Goal: Task Accomplishment & Management: Manage account settings

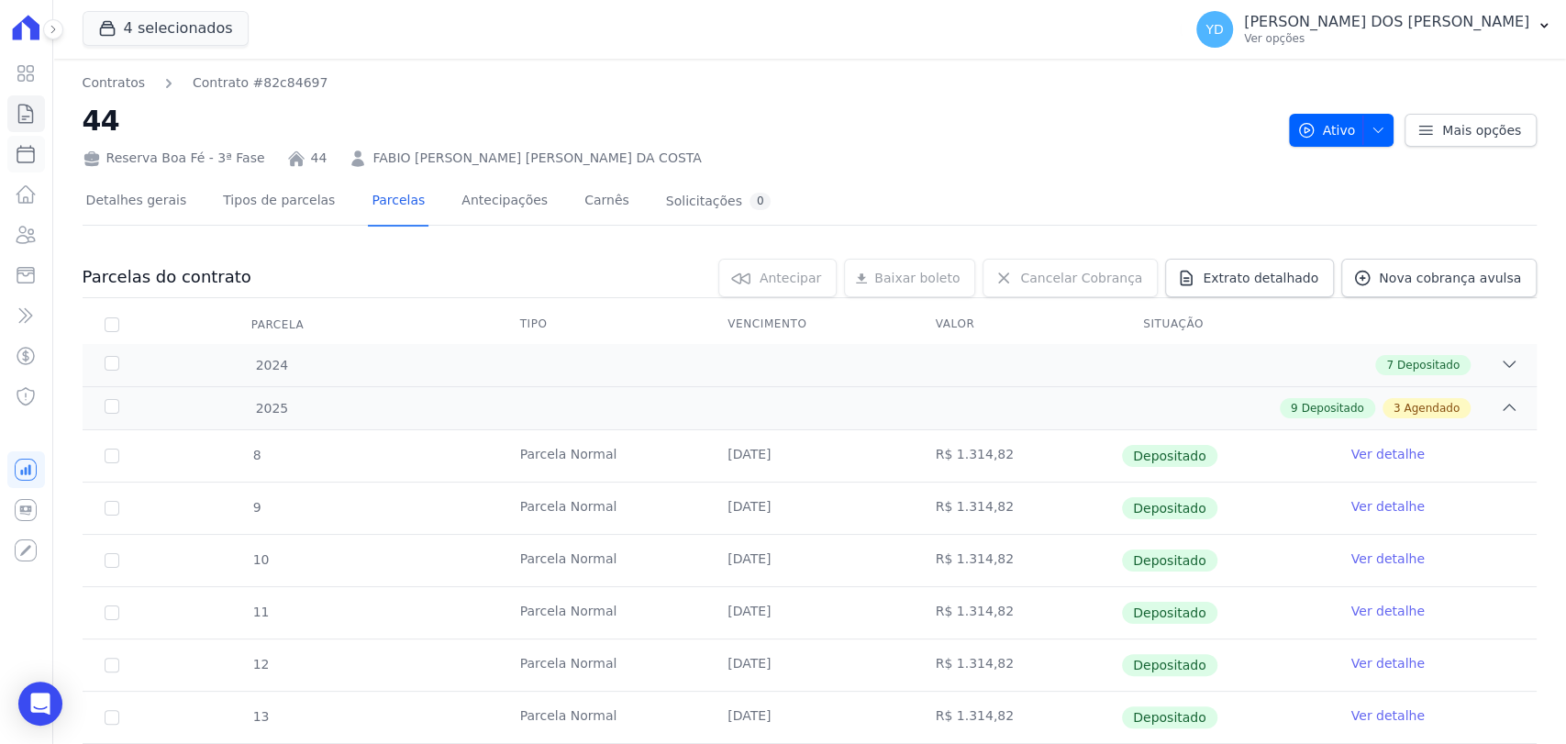
click at [33, 161] on icon at bounding box center [25, 154] width 17 height 17
click at [25, 193] on icon at bounding box center [26, 194] width 22 height 22
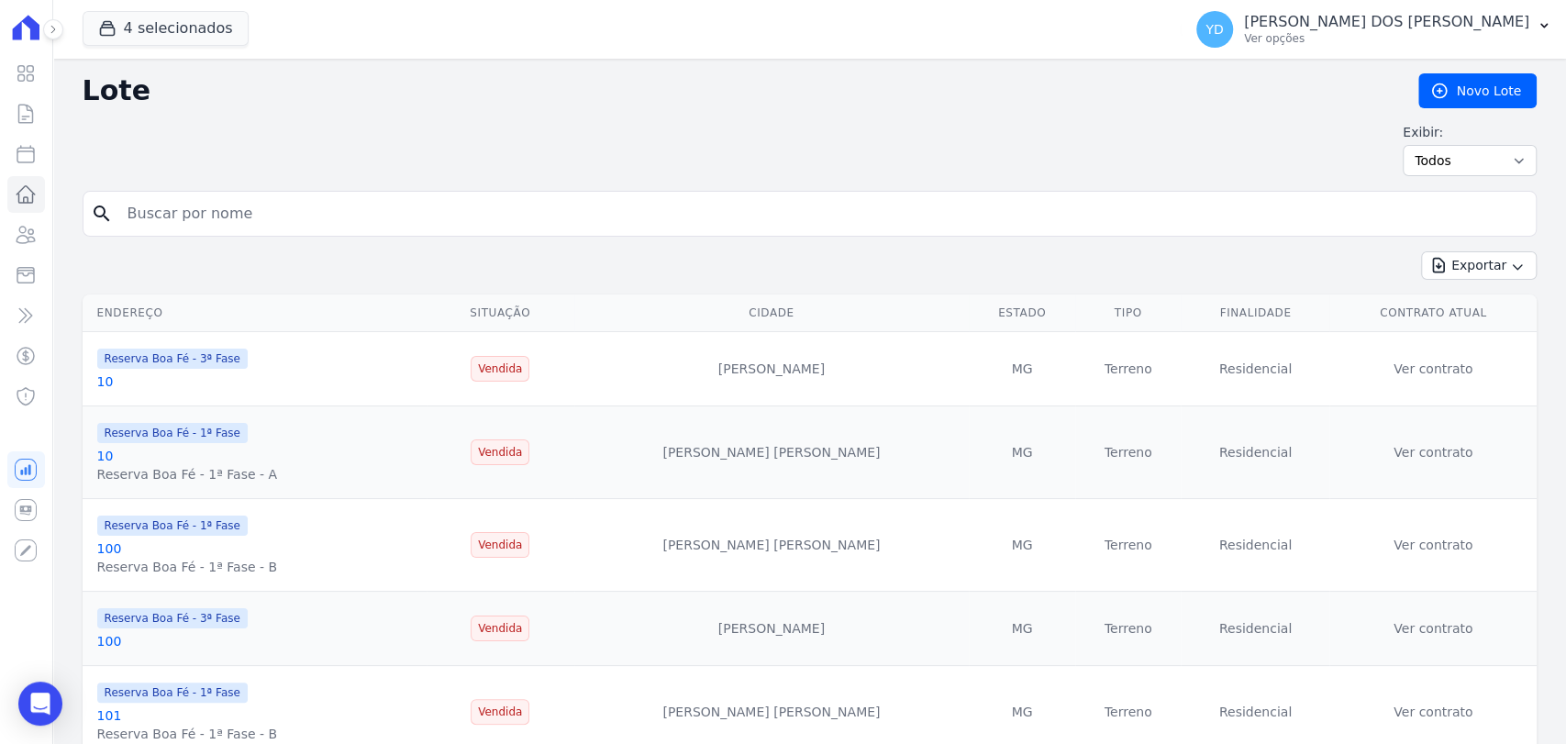
select select
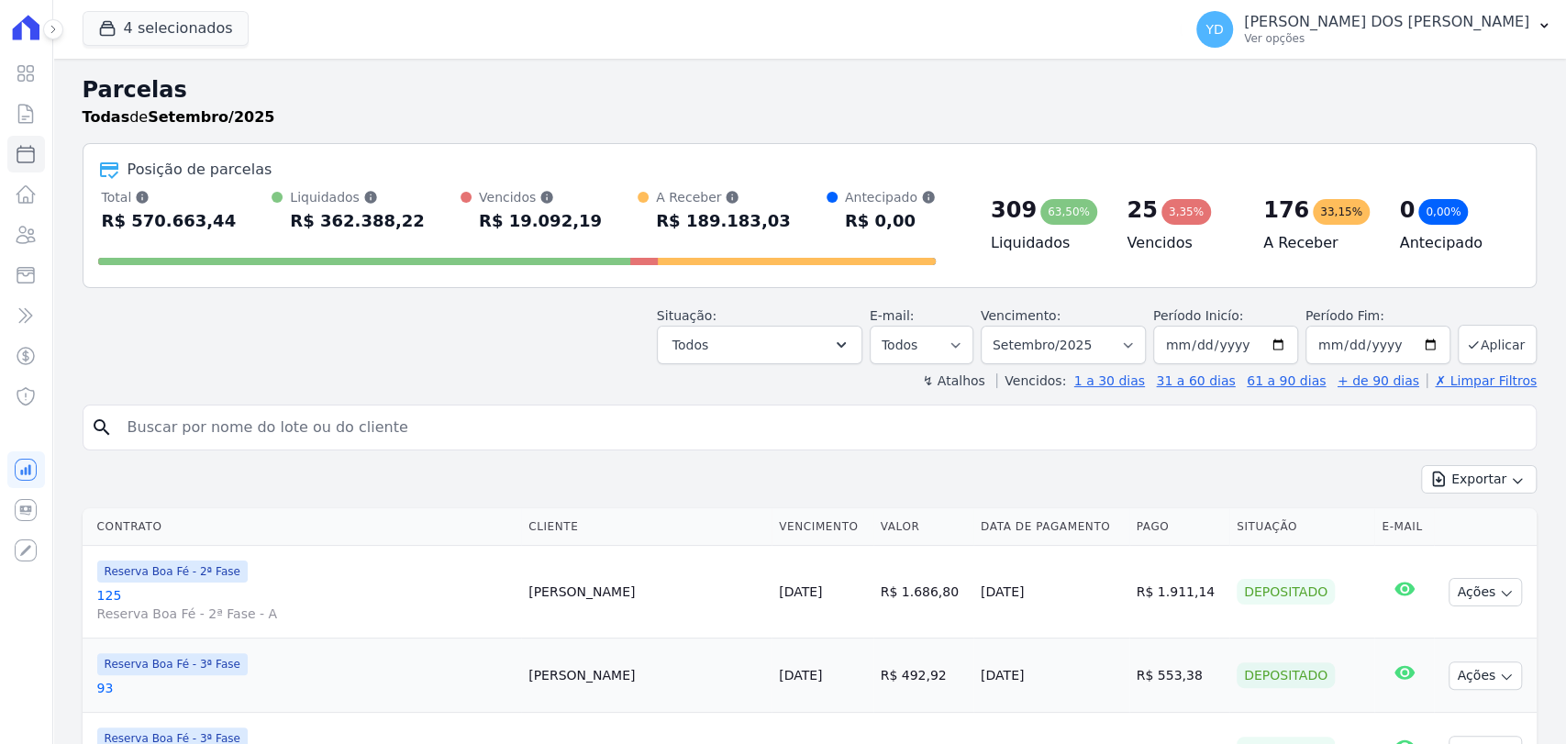
click at [206, 413] on input "search" at bounding box center [823, 427] width 1412 height 37
type input "lote 190"
select select
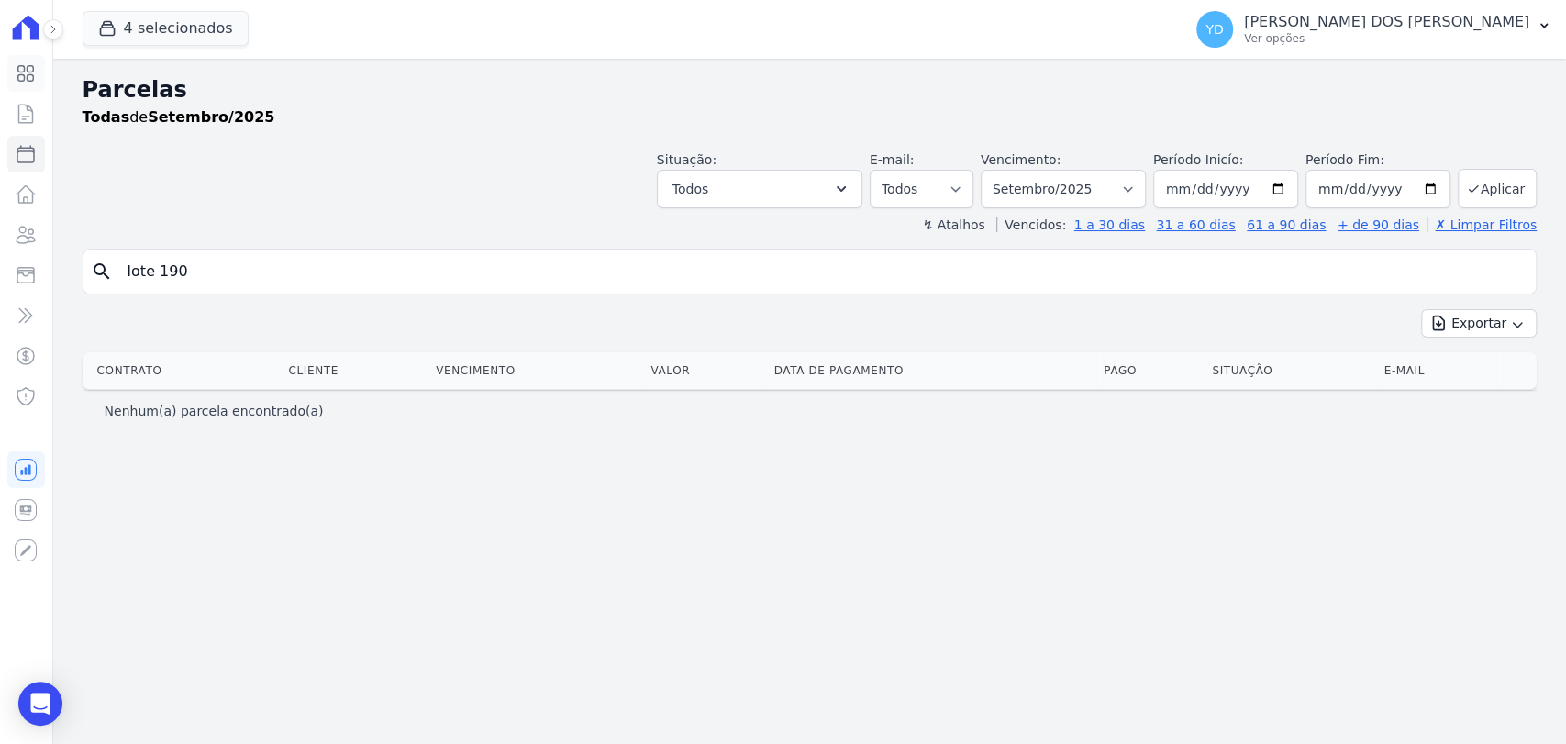
click at [28, 81] on icon at bounding box center [26, 74] width 16 height 16
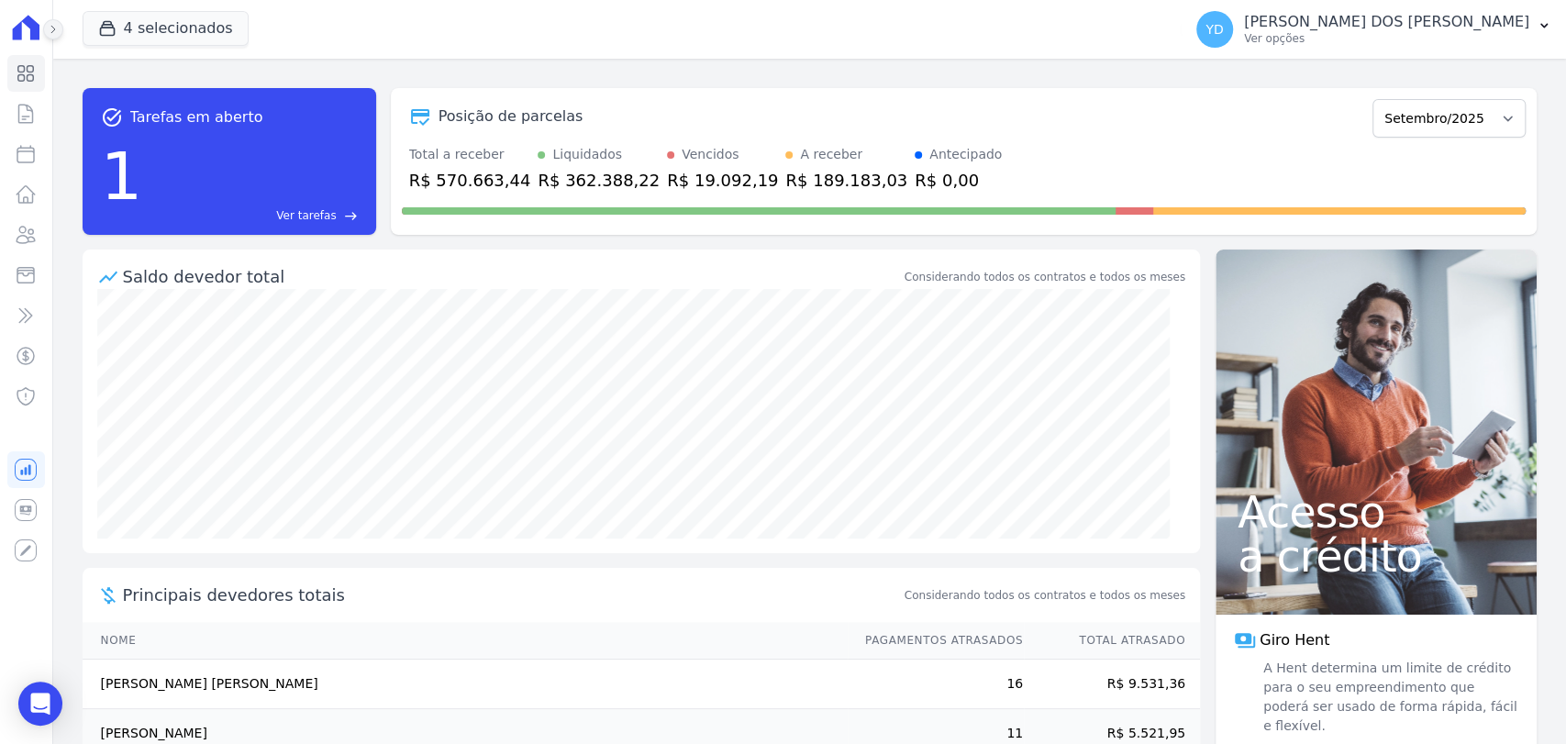
click at [50, 35] on button at bounding box center [53, 29] width 20 height 20
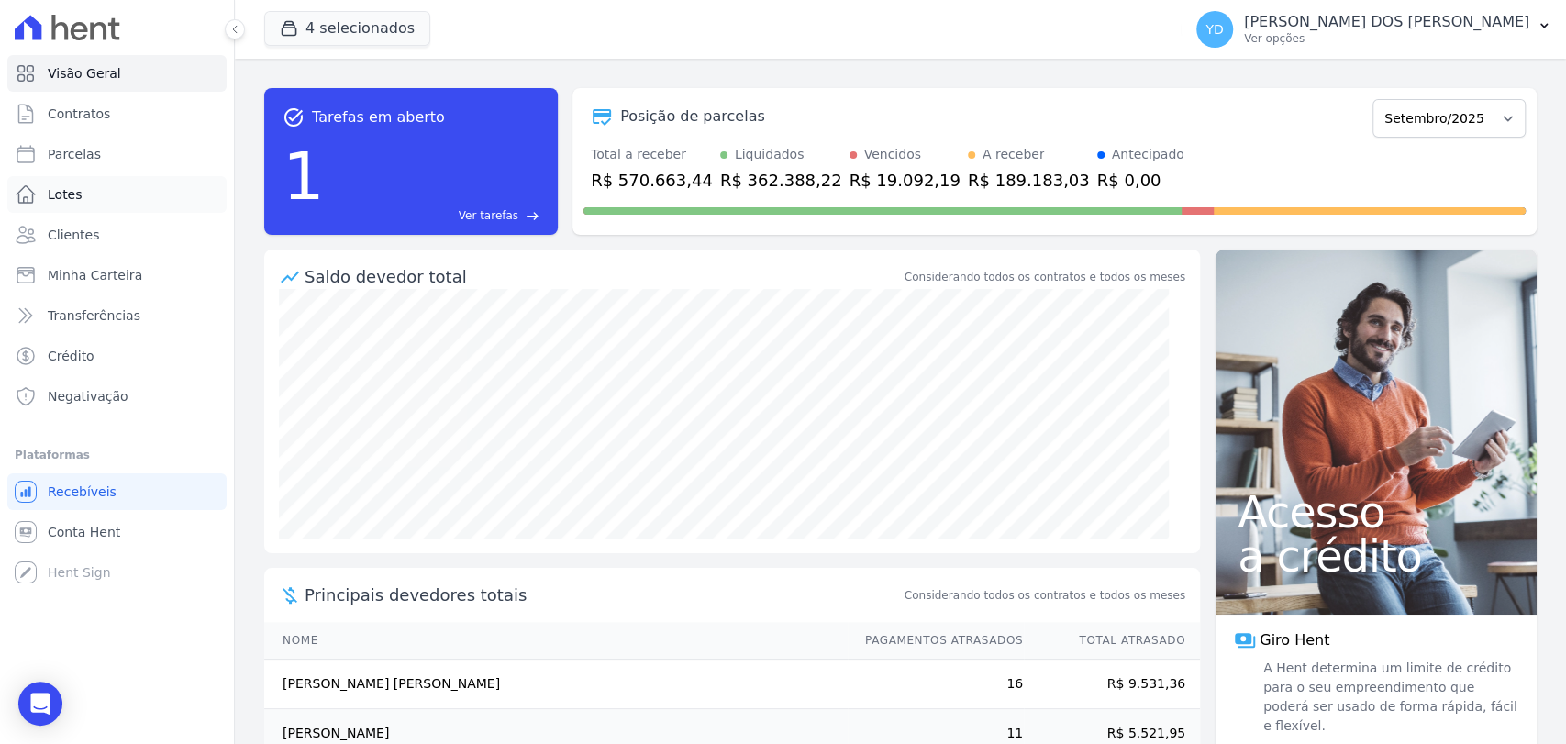
click at [72, 193] on span "Lotes" at bounding box center [65, 194] width 35 height 18
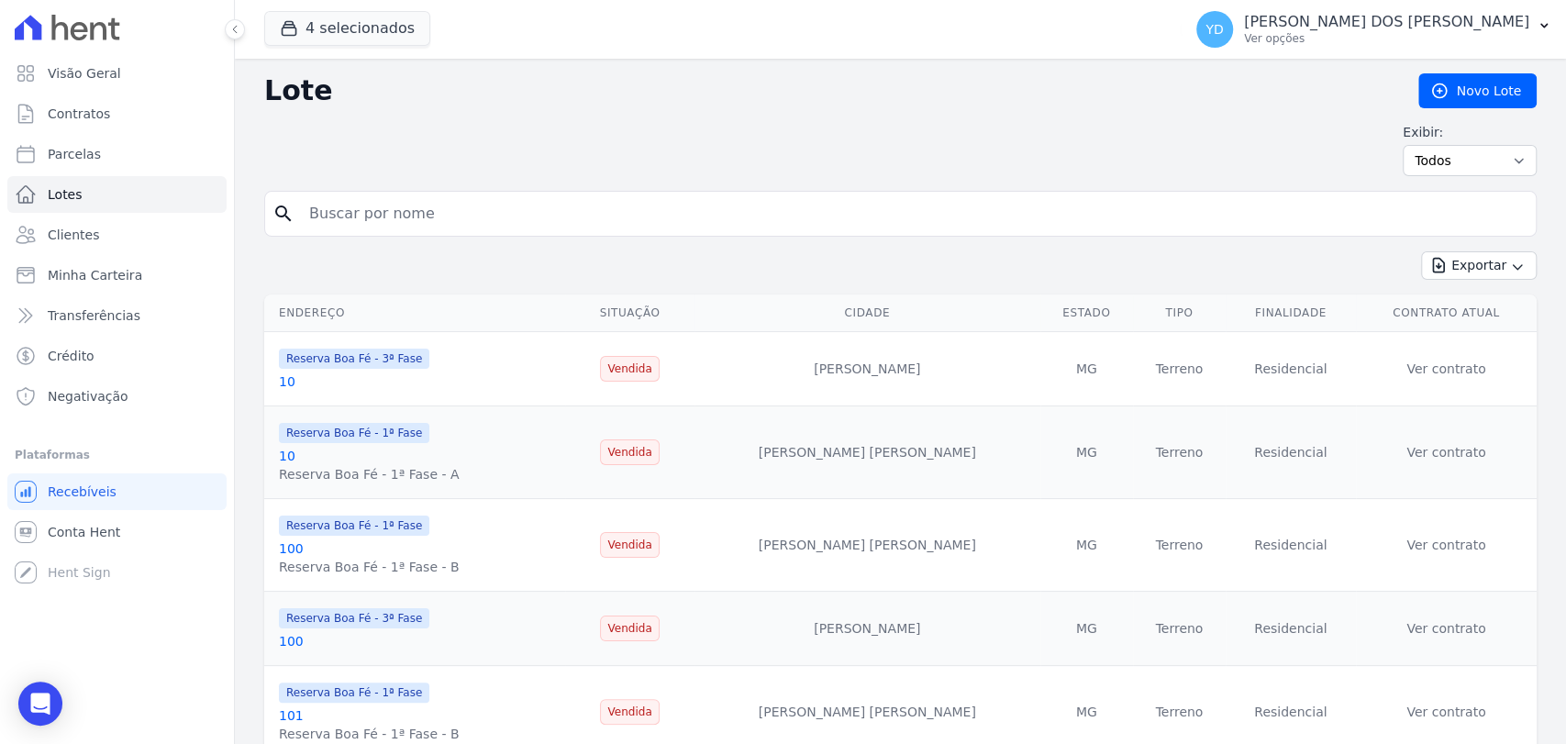
click at [346, 222] on input "search" at bounding box center [913, 213] width 1230 height 37
type input "lote 190"
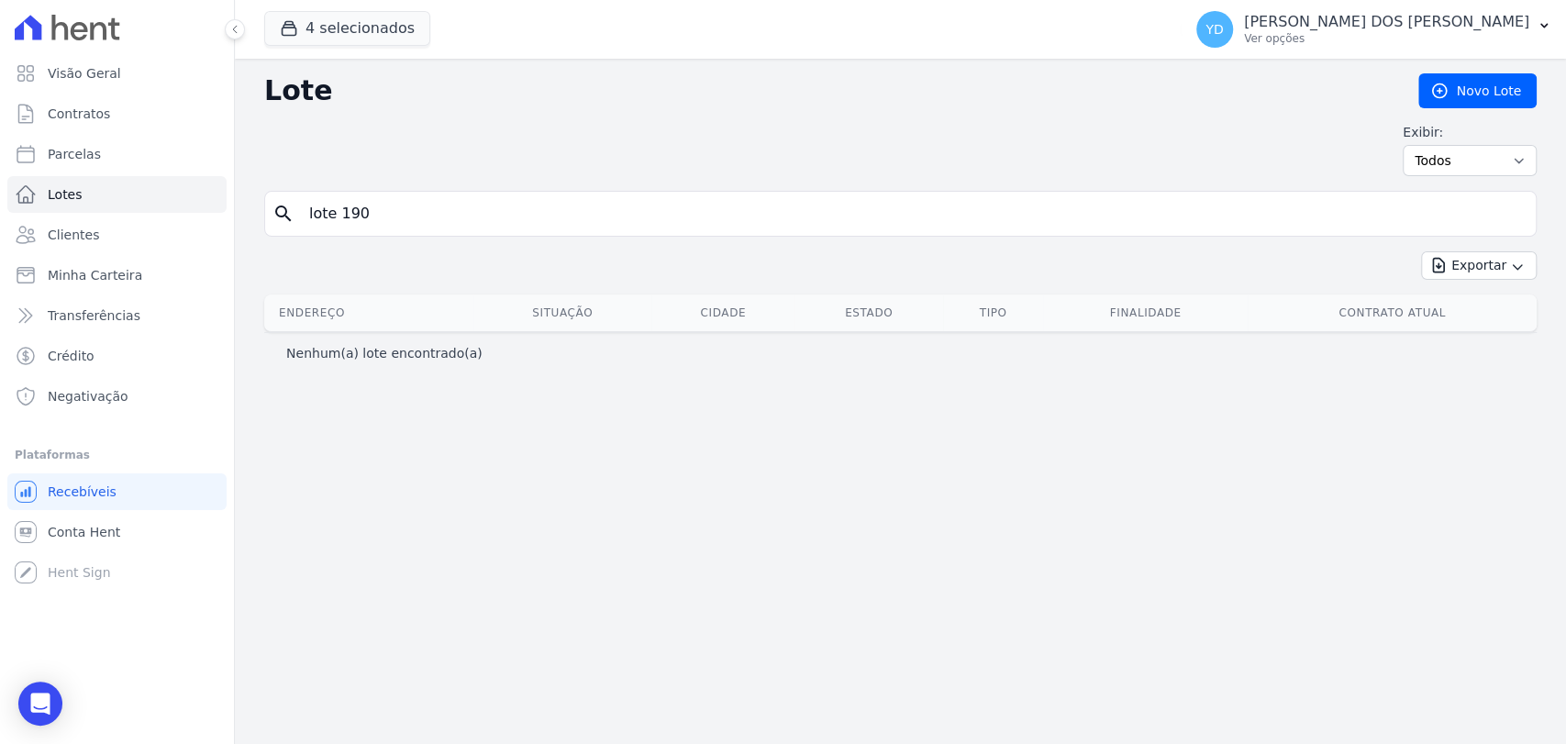
drag, startPoint x: 367, startPoint y: 218, endPoint x: 328, endPoint y: 215, distance: 38.7
click at [328, 215] on input "lote 190" at bounding box center [913, 213] width 1230 height 37
type input "l"
type input "190"
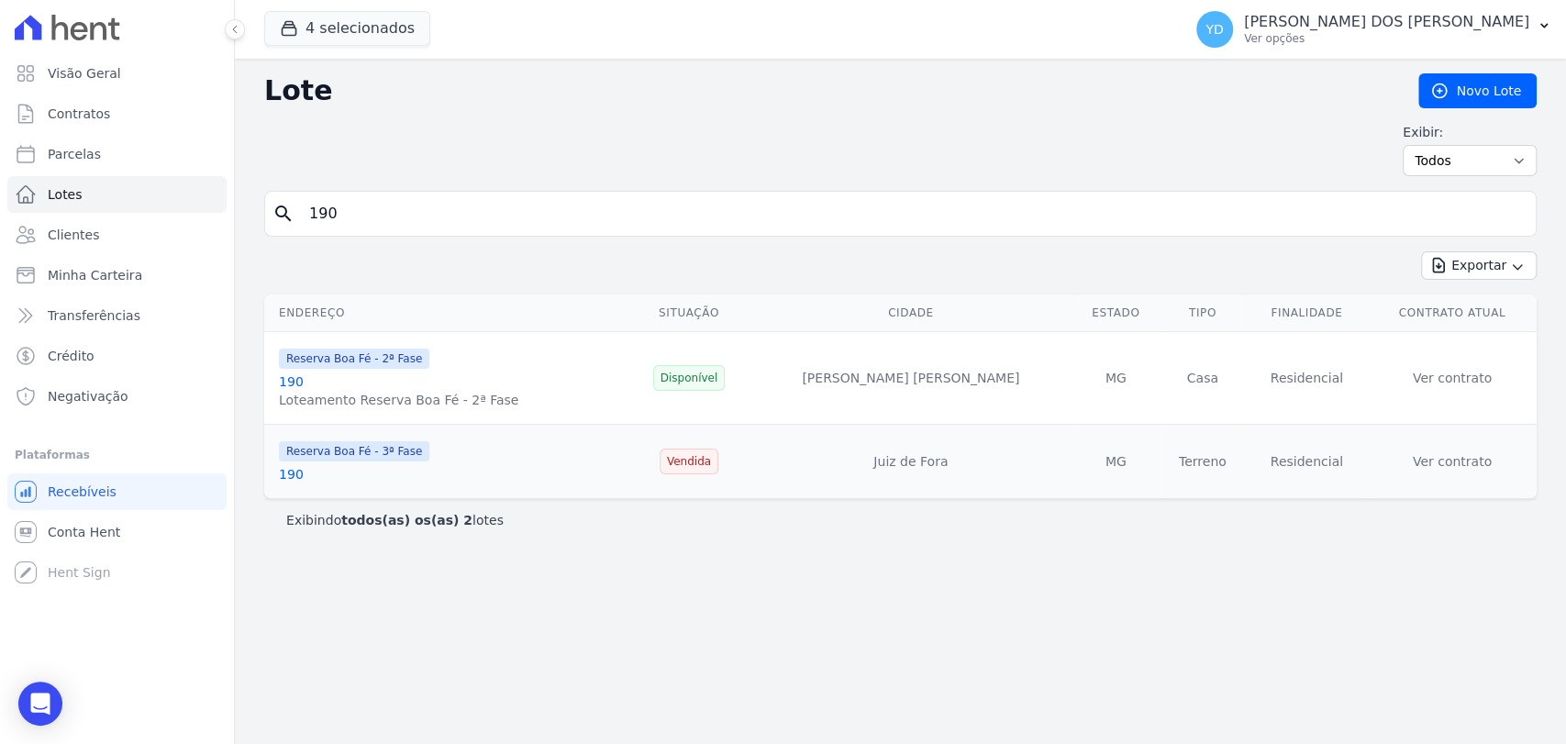
click at [293, 377] on link "190" at bounding box center [291, 381] width 25 height 15
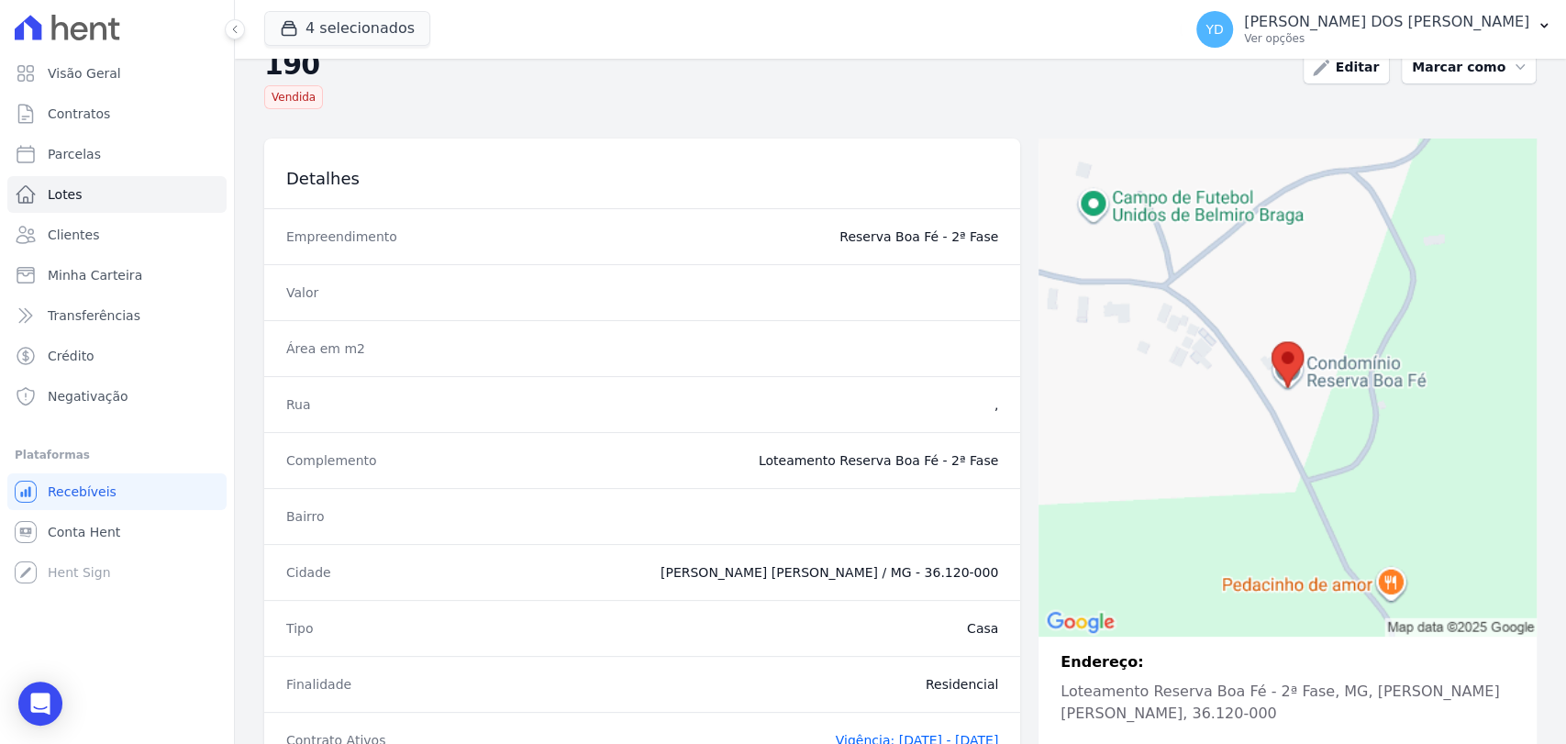
scroll to position [245, 0]
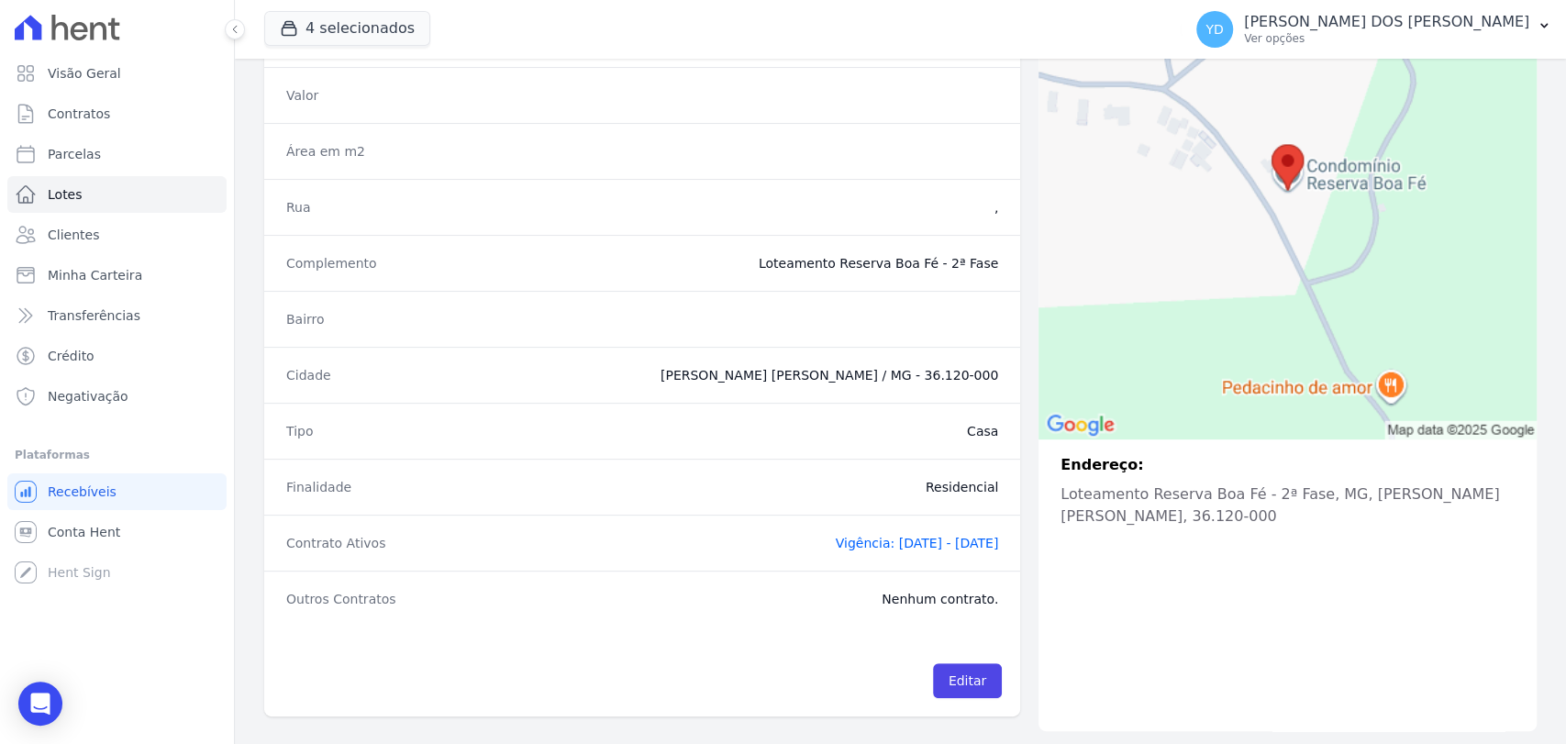
click at [836, 547] on span "Vigência: [DATE] - [DATE]" at bounding box center [917, 543] width 163 height 15
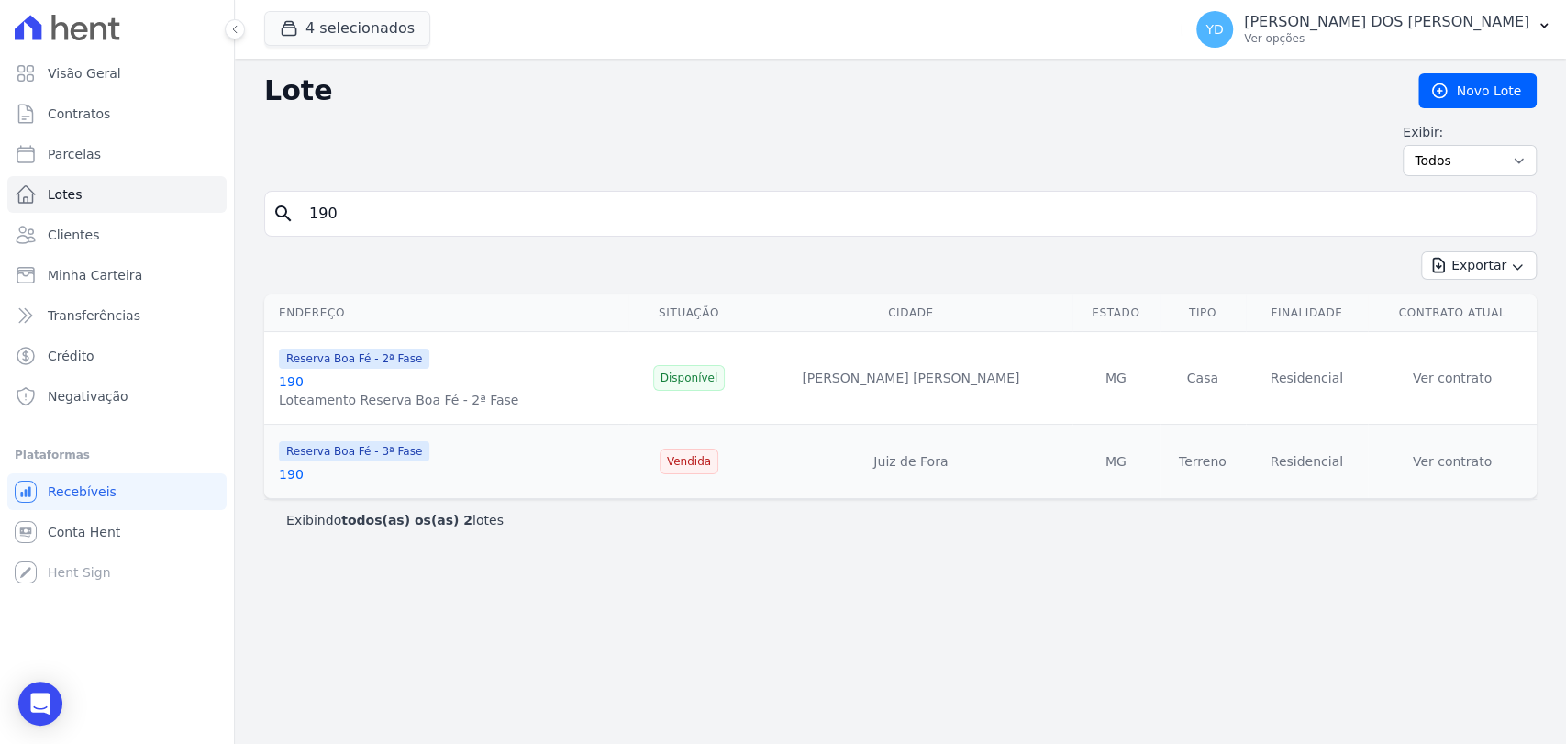
click at [290, 468] on link "190" at bounding box center [291, 474] width 25 height 15
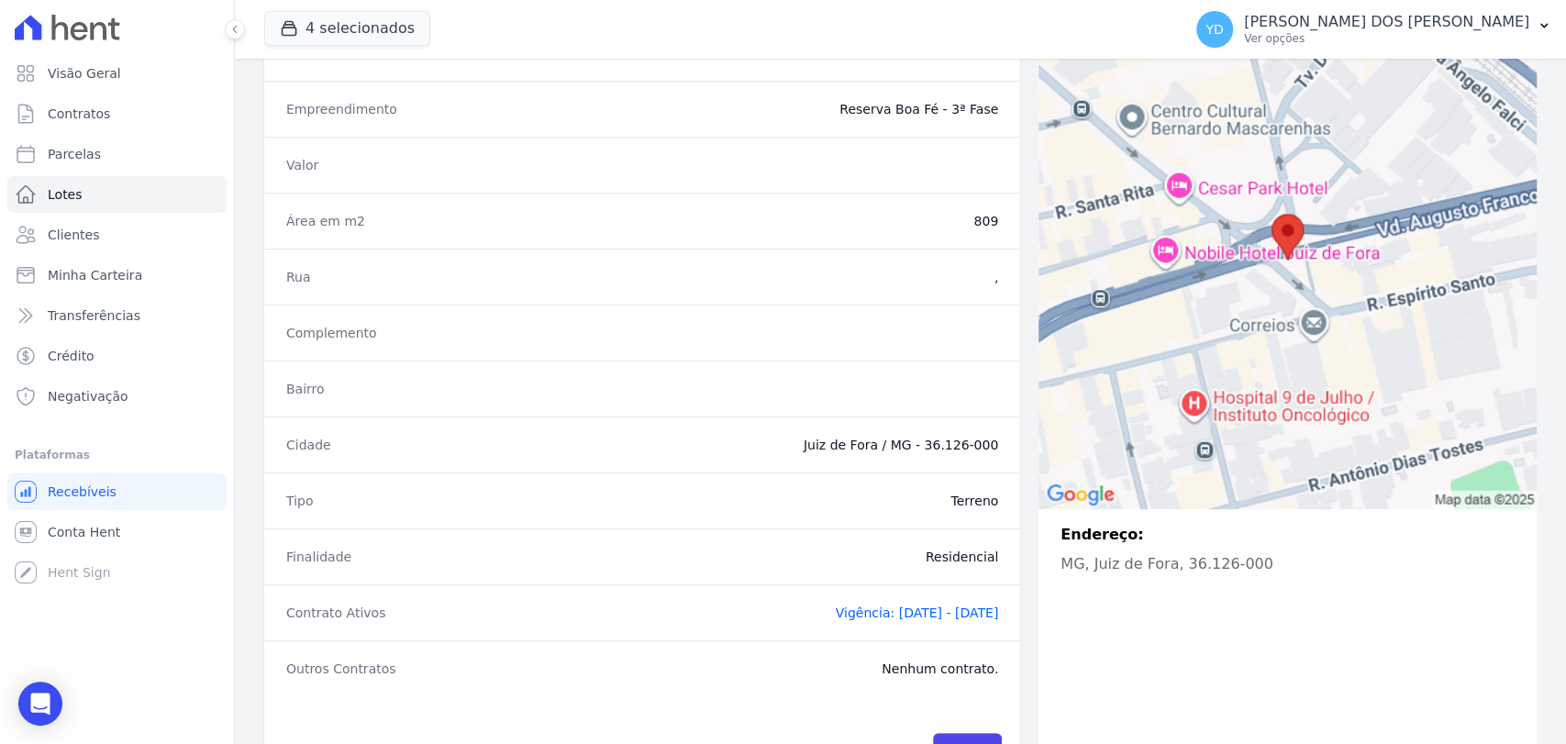
scroll to position [245, 0]
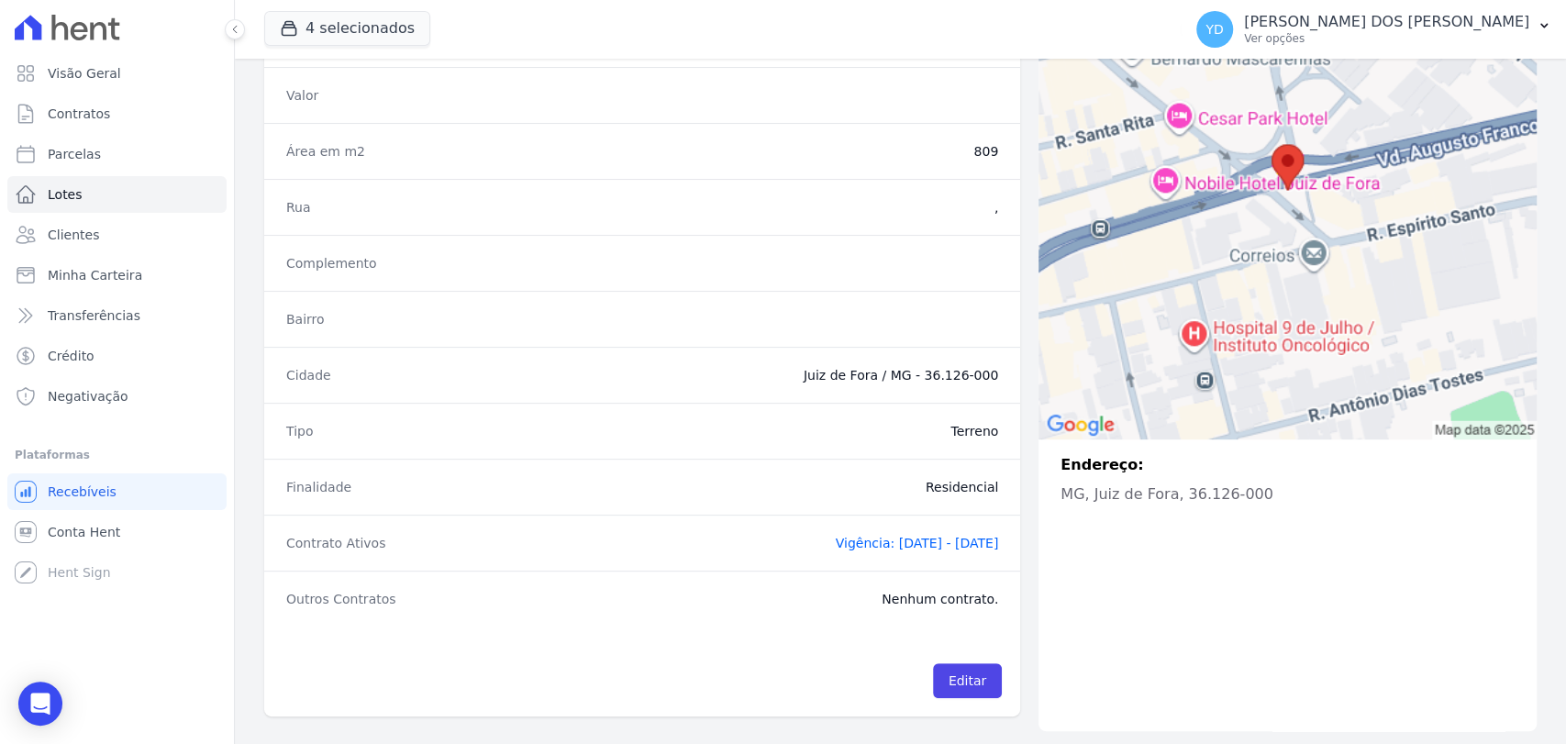
click at [836, 548] on span "Vigência: [DATE] - [DATE]" at bounding box center [917, 543] width 163 height 15
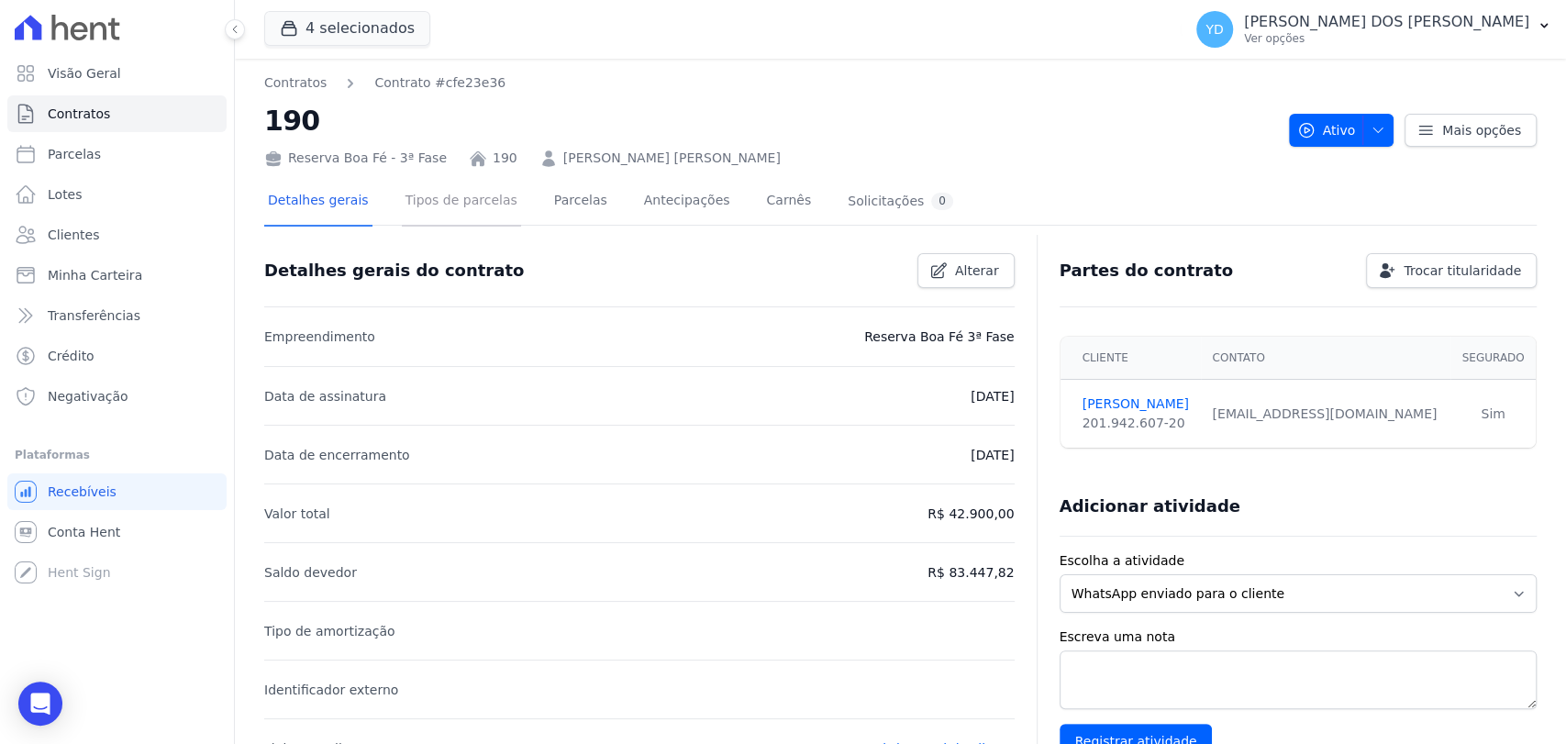
click at [470, 205] on link "Tipos de parcelas" at bounding box center [461, 202] width 119 height 49
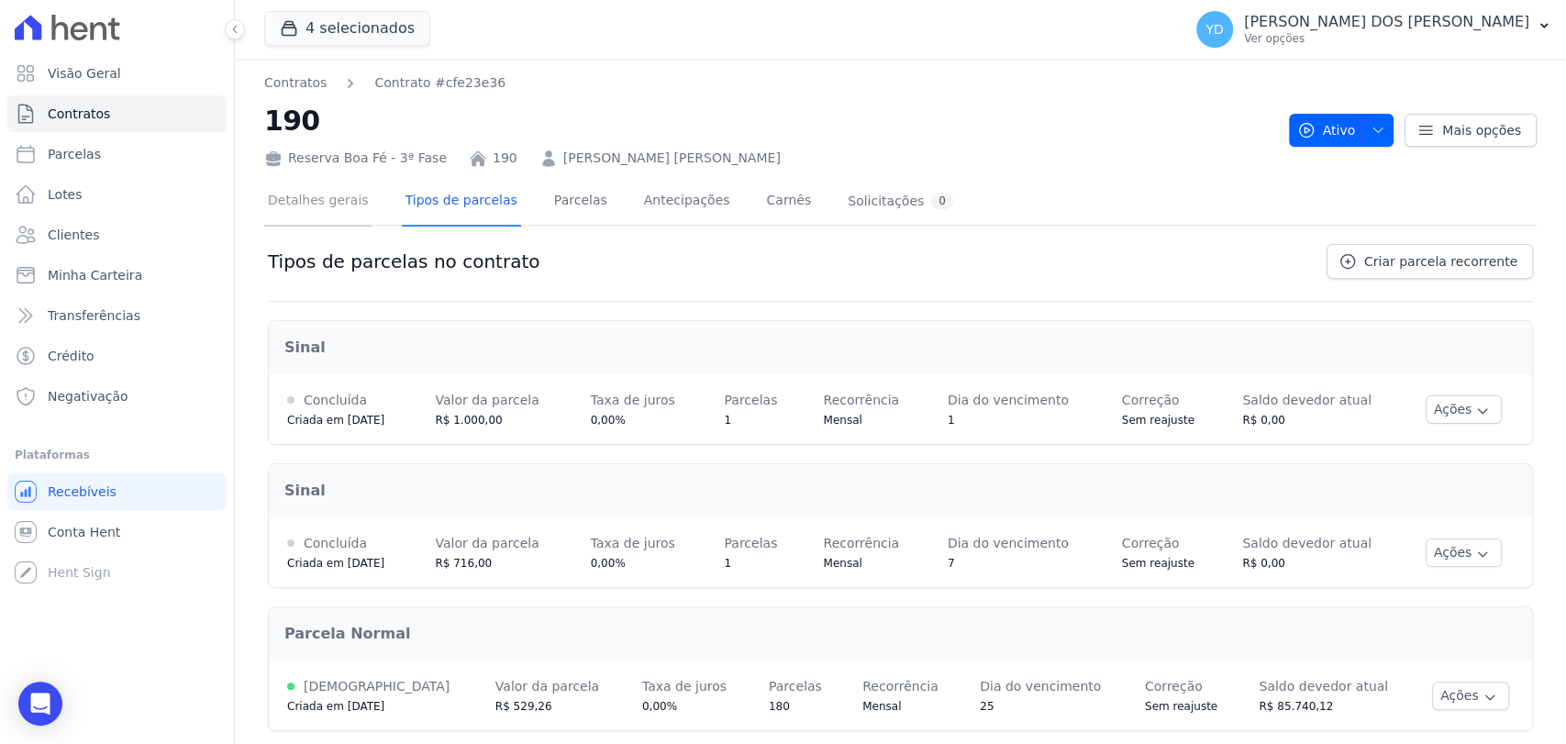
click at [352, 205] on link "Detalhes gerais" at bounding box center [318, 202] width 108 height 49
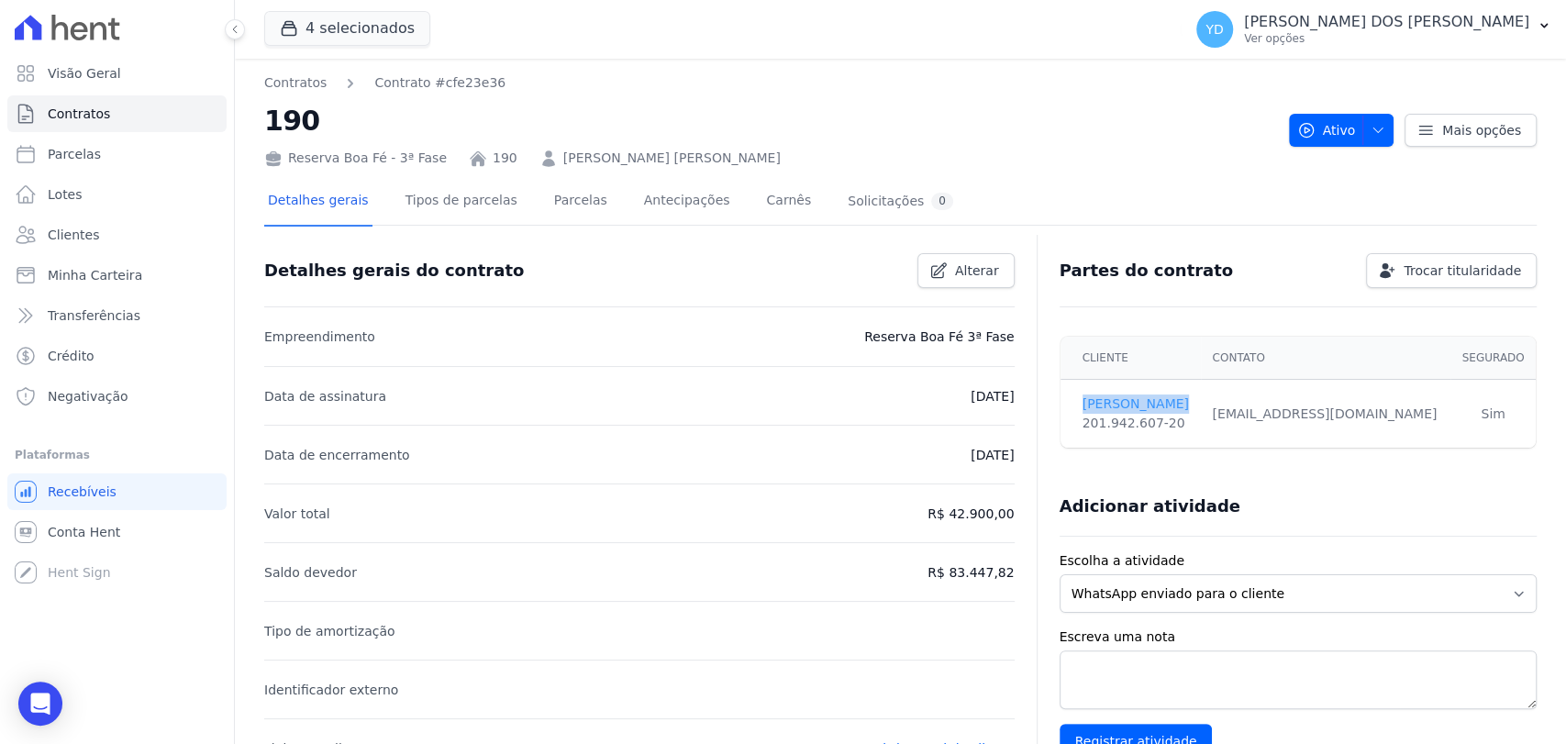
drag, startPoint x: 1184, startPoint y: 406, endPoint x: 1073, endPoint y: 398, distance: 111.3
click at [1073, 398] on td "[PERSON_NAME] 201.942.607-20" at bounding box center [1131, 414] width 141 height 69
copy link "[PERSON_NAME]"
click at [550, 206] on link "Parcelas" at bounding box center [580, 202] width 61 height 49
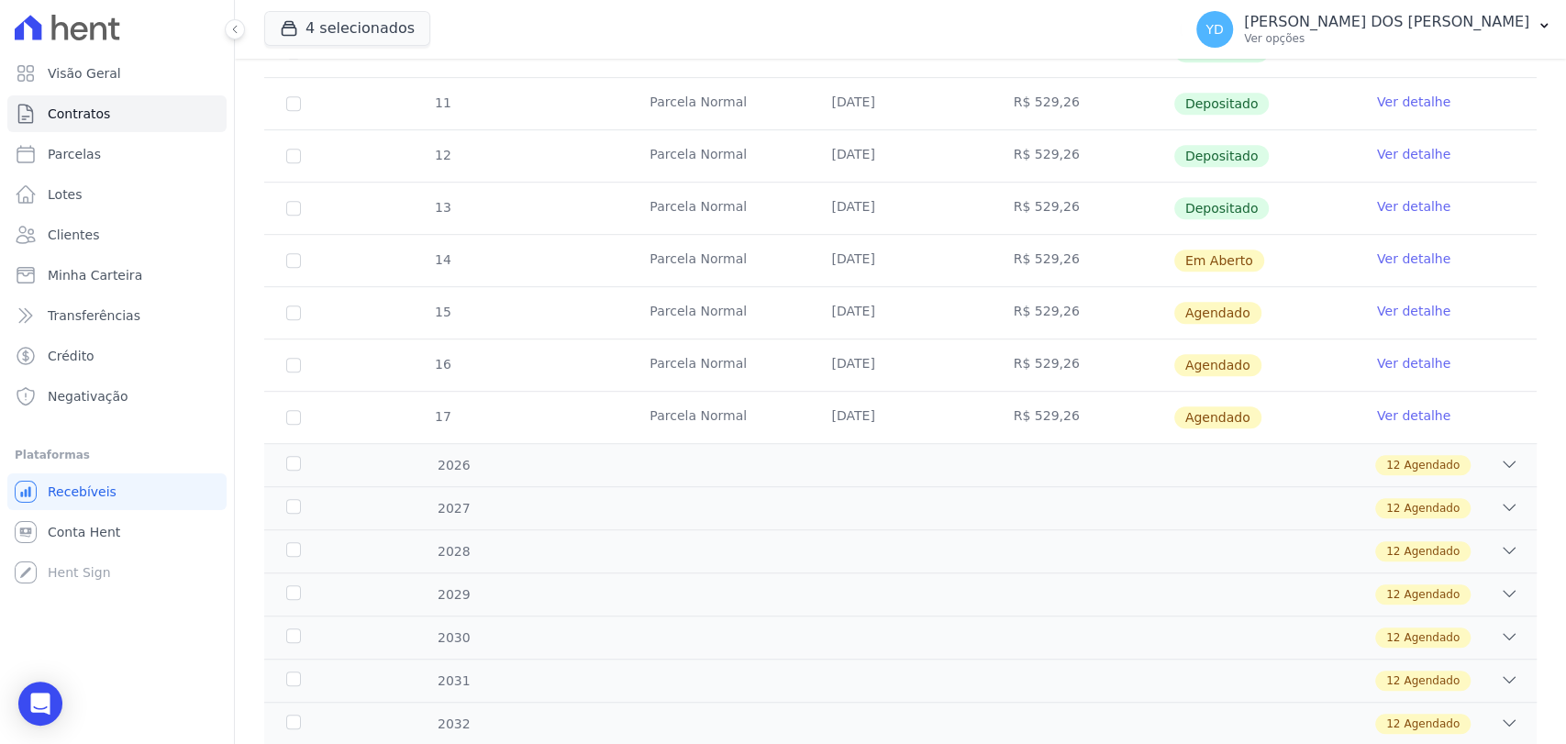
scroll to position [611, 0]
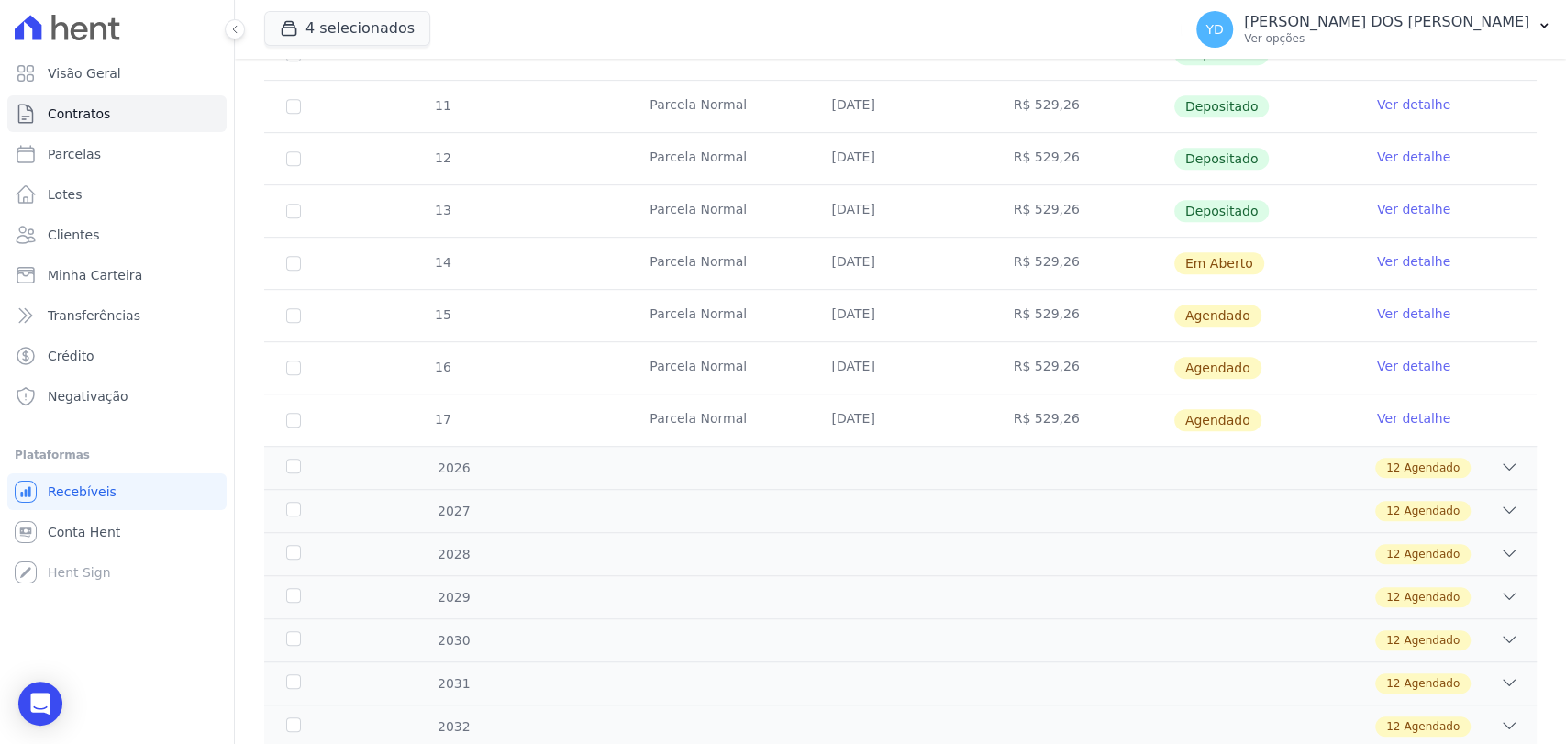
click at [1377, 260] on link "Ver detalhe" at bounding box center [1413, 261] width 73 height 18
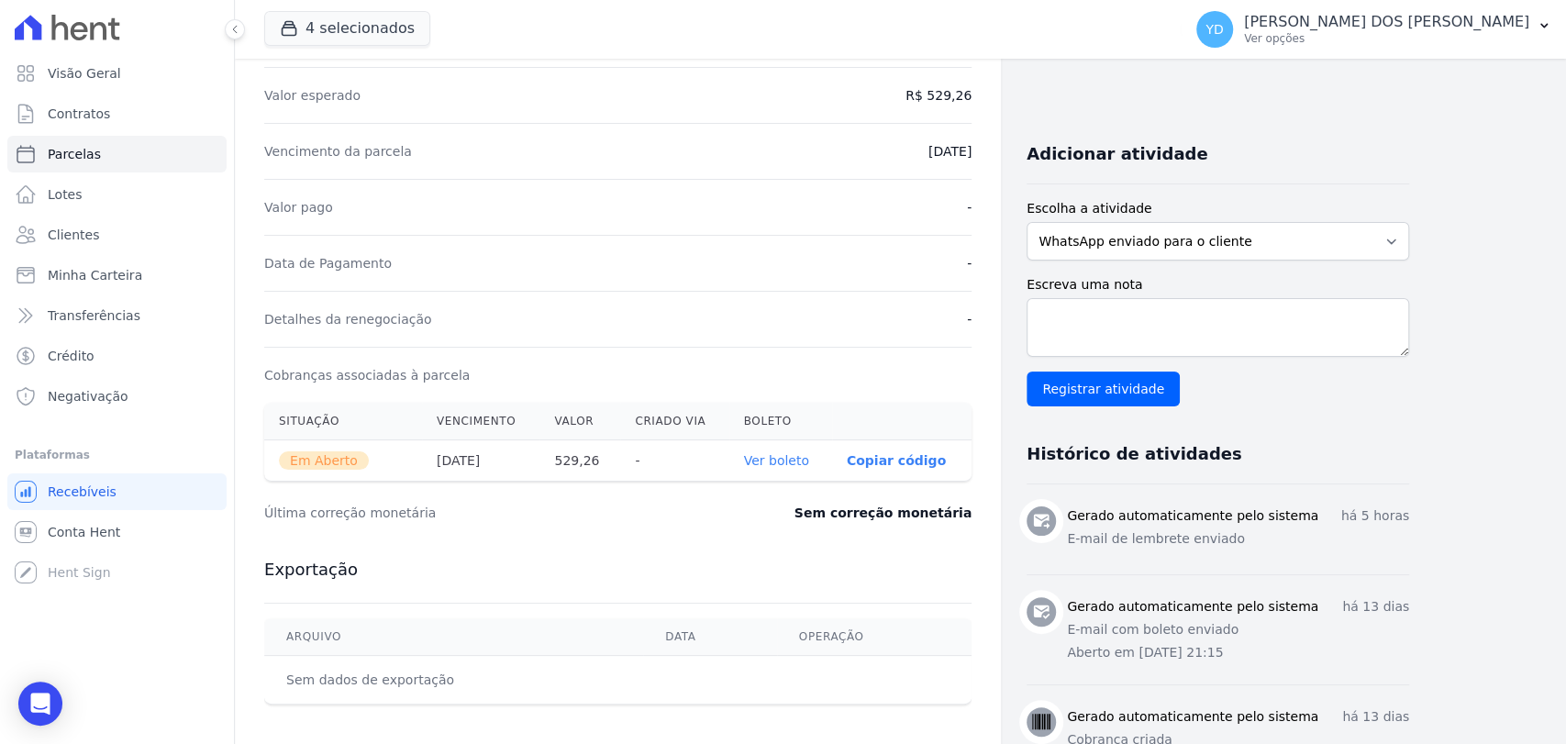
scroll to position [407, 0]
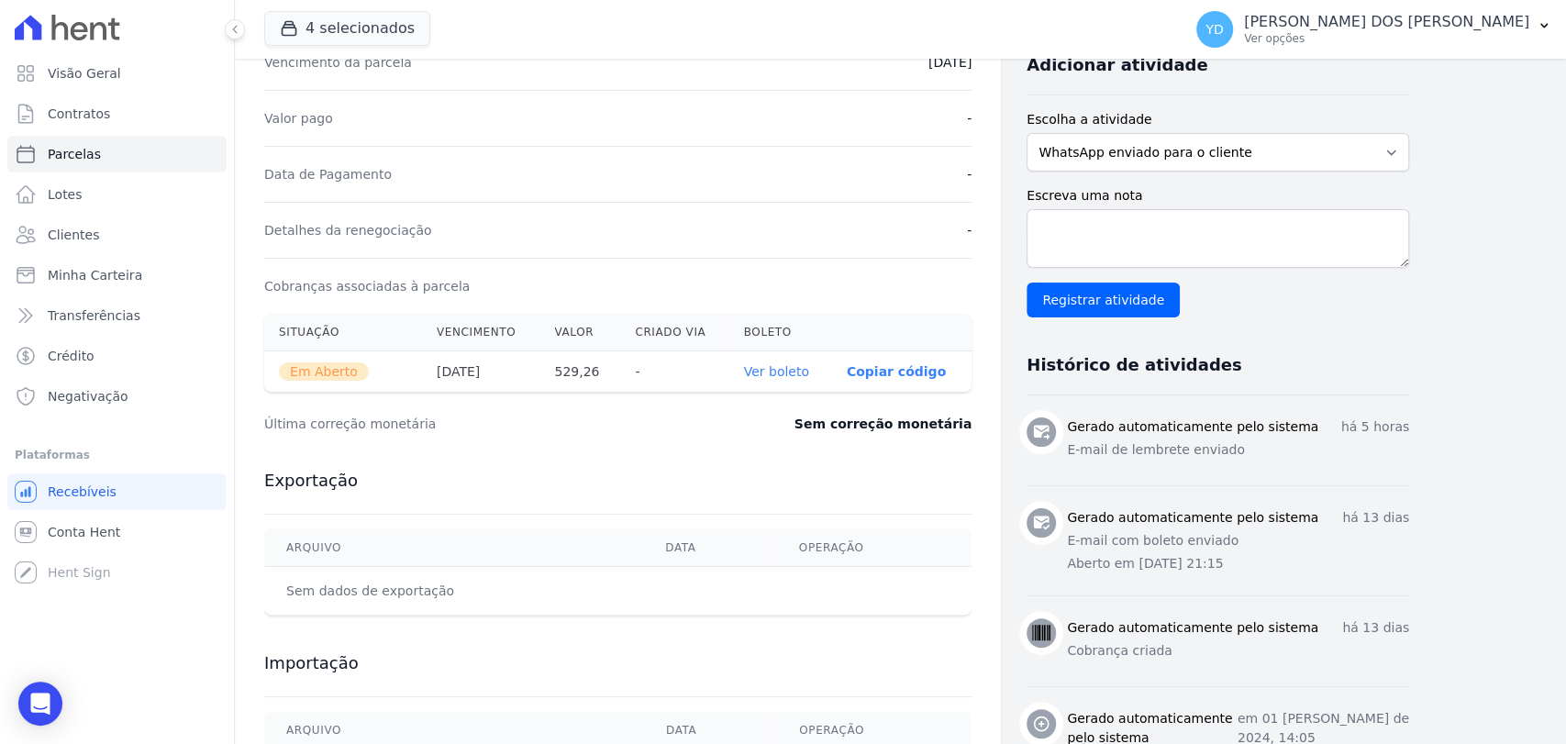
click at [773, 368] on link "Ver boleto" at bounding box center [776, 371] width 65 height 15
